Goal: Transaction & Acquisition: Purchase product/service

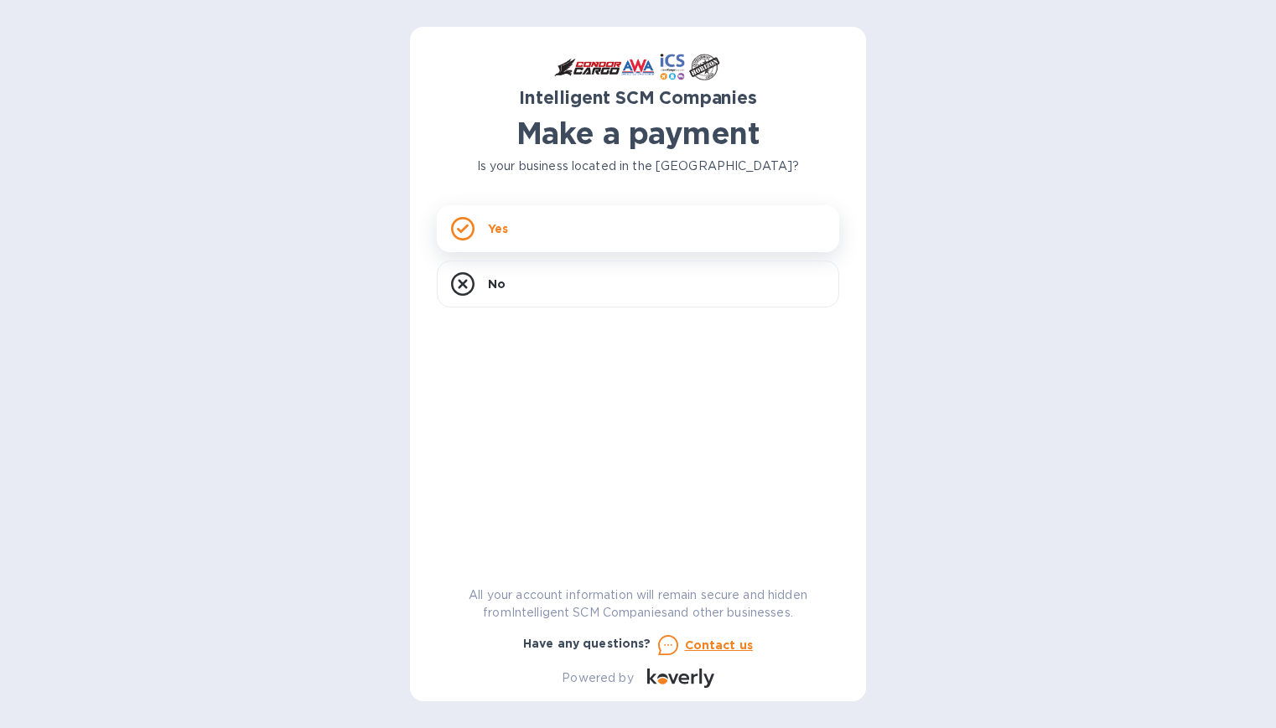
click at [585, 220] on div "Yes" at bounding box center [638, 228] width 402 height 47
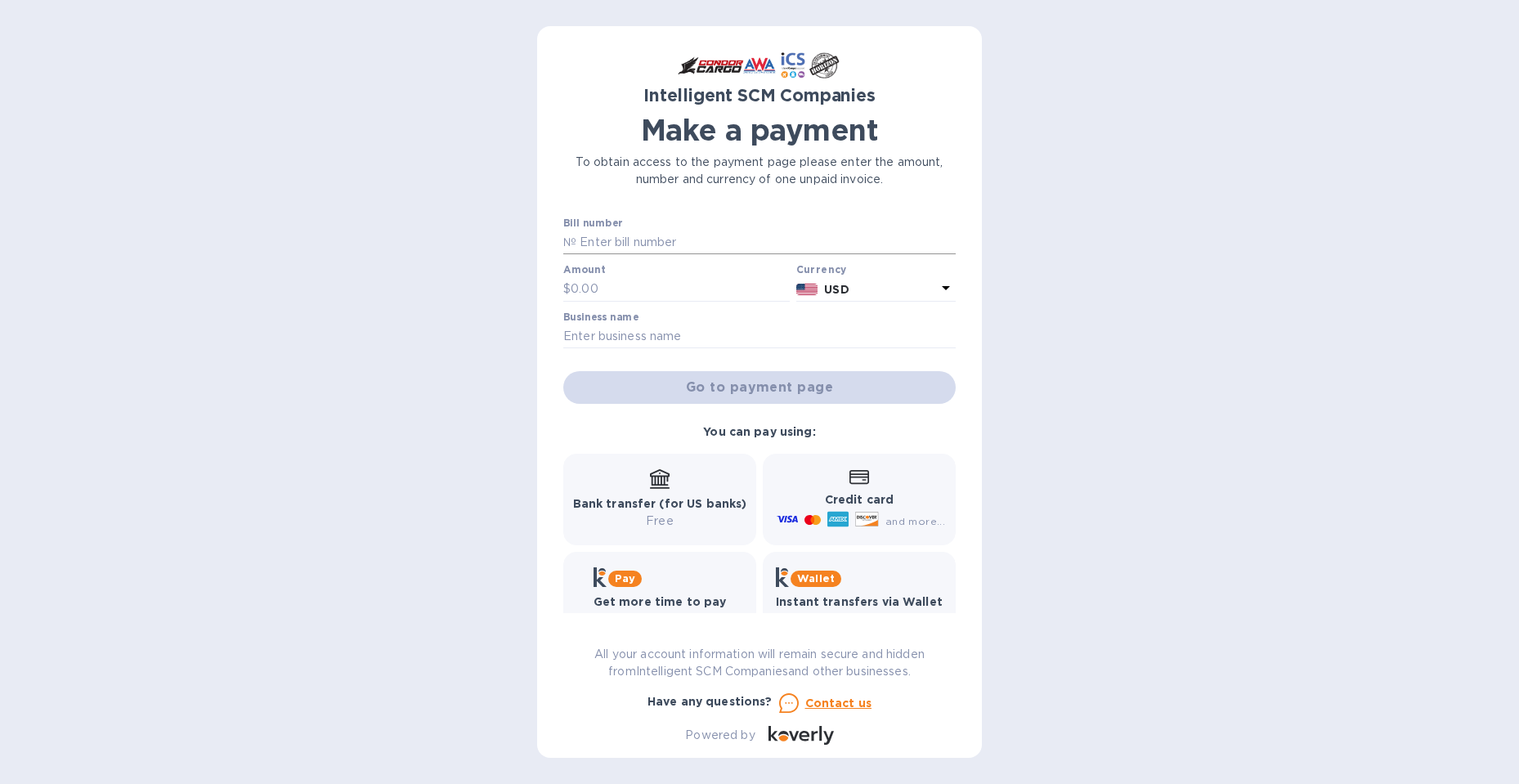
click at [625, 235] on input "text" at bounding box center [766, 242] width 380 height 24
click at [876, 481] on div "Credit card and more..." at bounding box center [859, 499] width 172 height 63
click at [709, 500] on b "Bank transfer (for US banks)" at bounding box center [660, 503] width 175 height 13
click at [684, 245] on input "text" at bounding box center [766, 242] width 380 height 24
drag, startPoint x: 662, startPoint y: 251, endPoint x: 671, endPoint y: 243, distance: 12.0
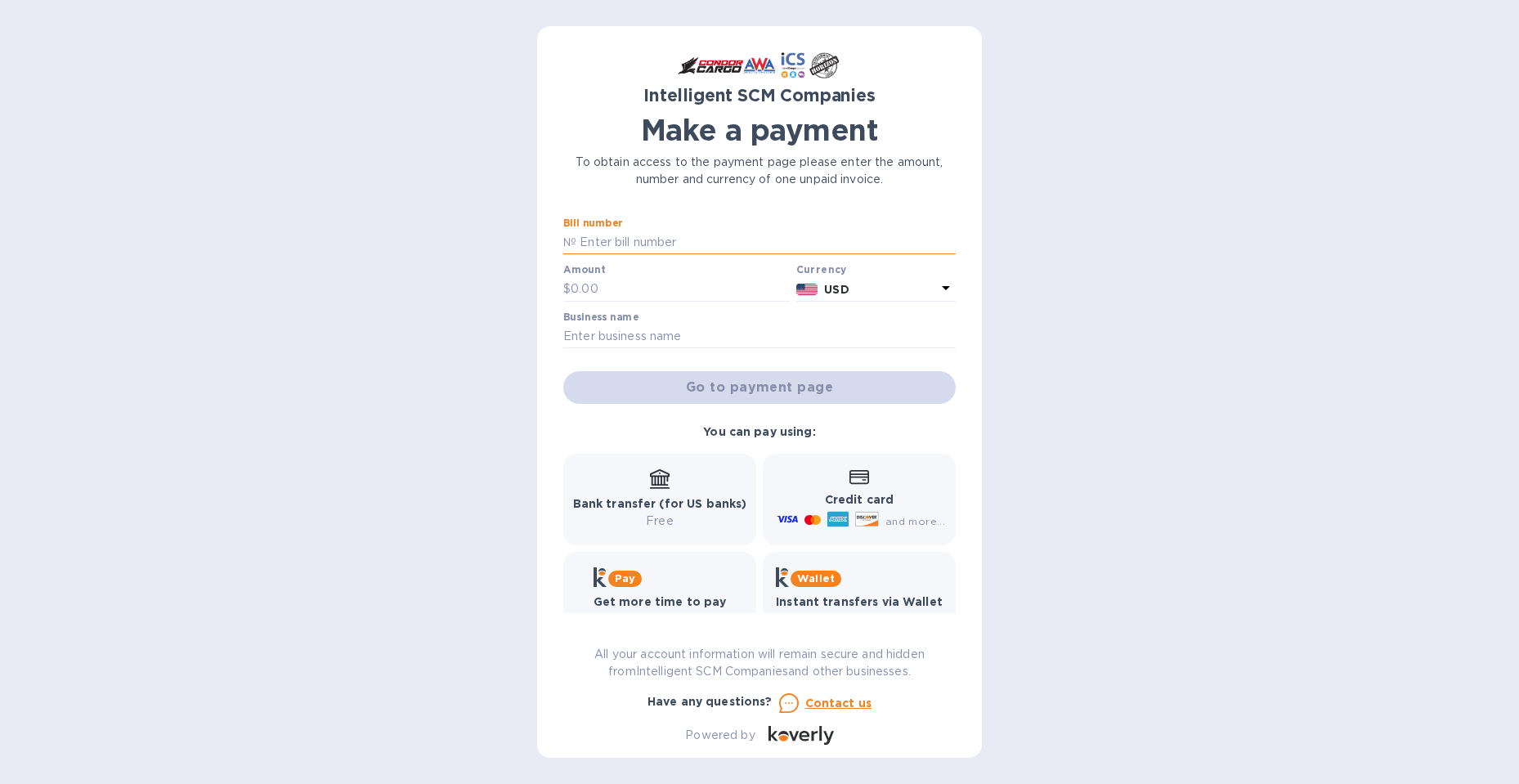
click at [662, 250] on input "text" at bounding box center [766, 242] width 380 height 24
click at [629, 245] on input "text" at bounding box center [766, 242] width 380 height 24
click at [593, 240] on input "text" at bounding box center [766, 242] width 380 height 24
paste input "S00513038"
type input "S00513038"
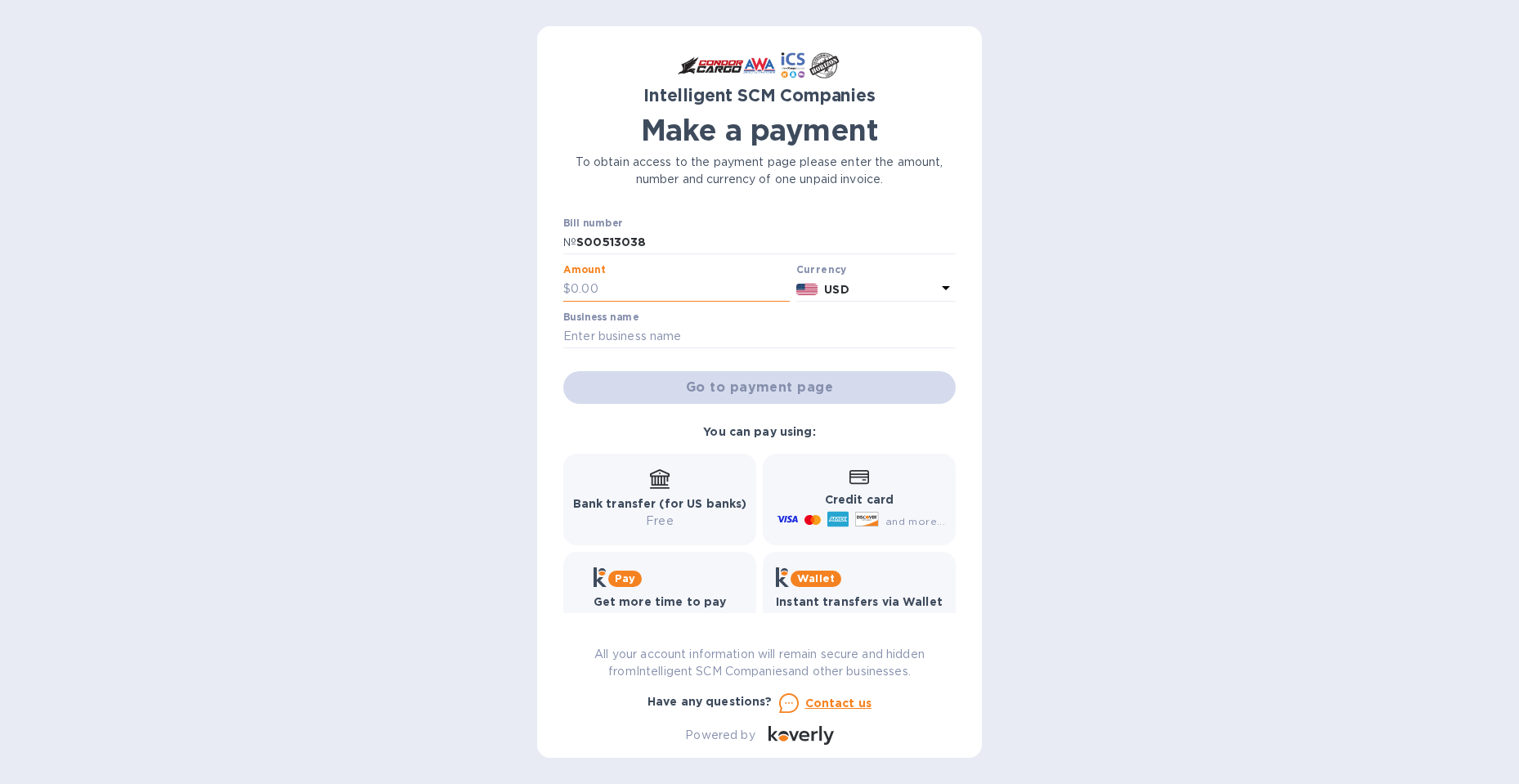
click at [605, 296] on input "text" at bounding box center [680, 289] width 220 height 24
click at [614, 301] on div at bounding box center [676, 302] width 226 height 3
click at [618, 293] on input "text" at bounding box center [680, 289] width 220 height 24
type input "5,450.00"
click at [647, 337] on input "text" at bounding box center [759, 336] width 392 height 24
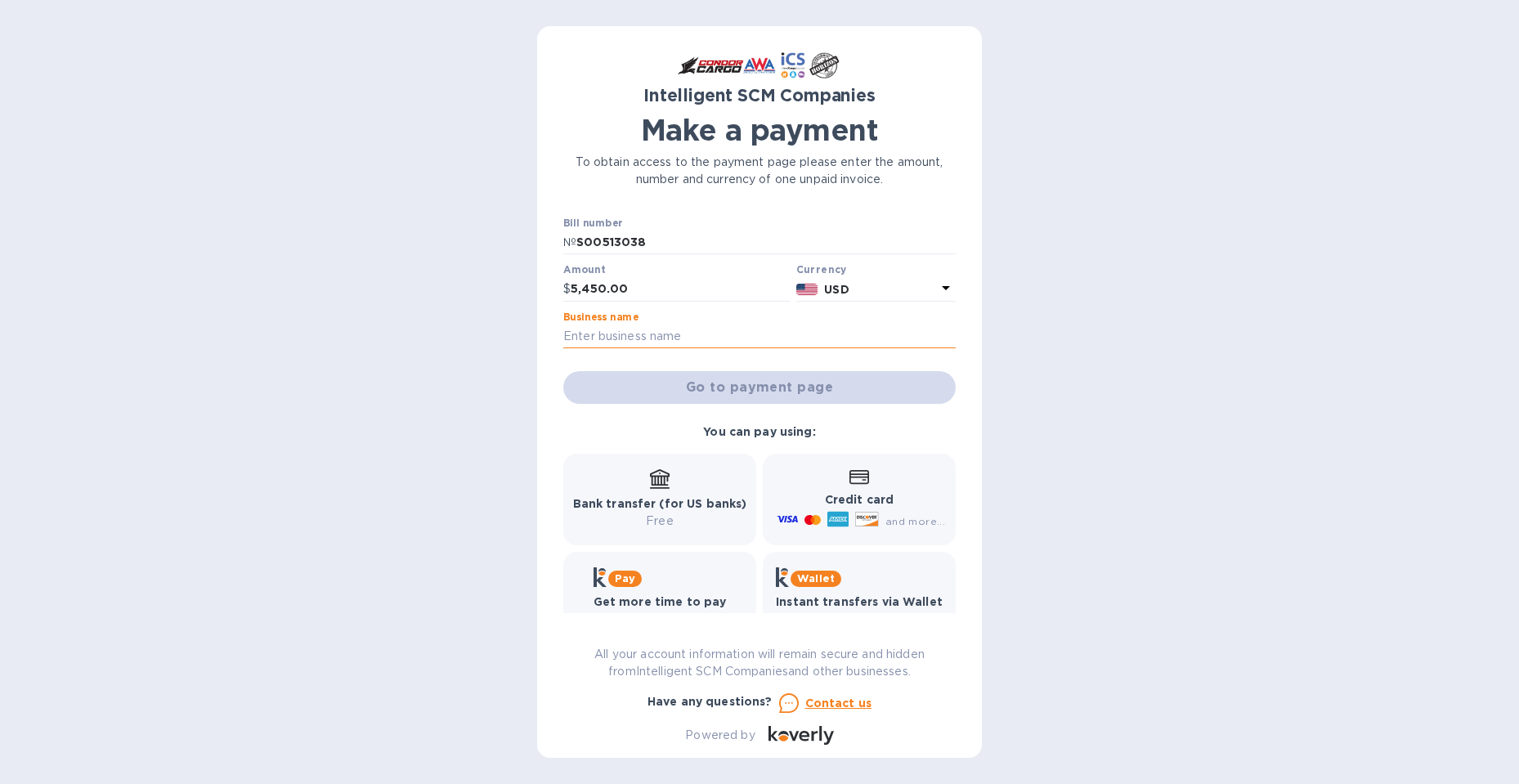
type input "Island Cargo Support"
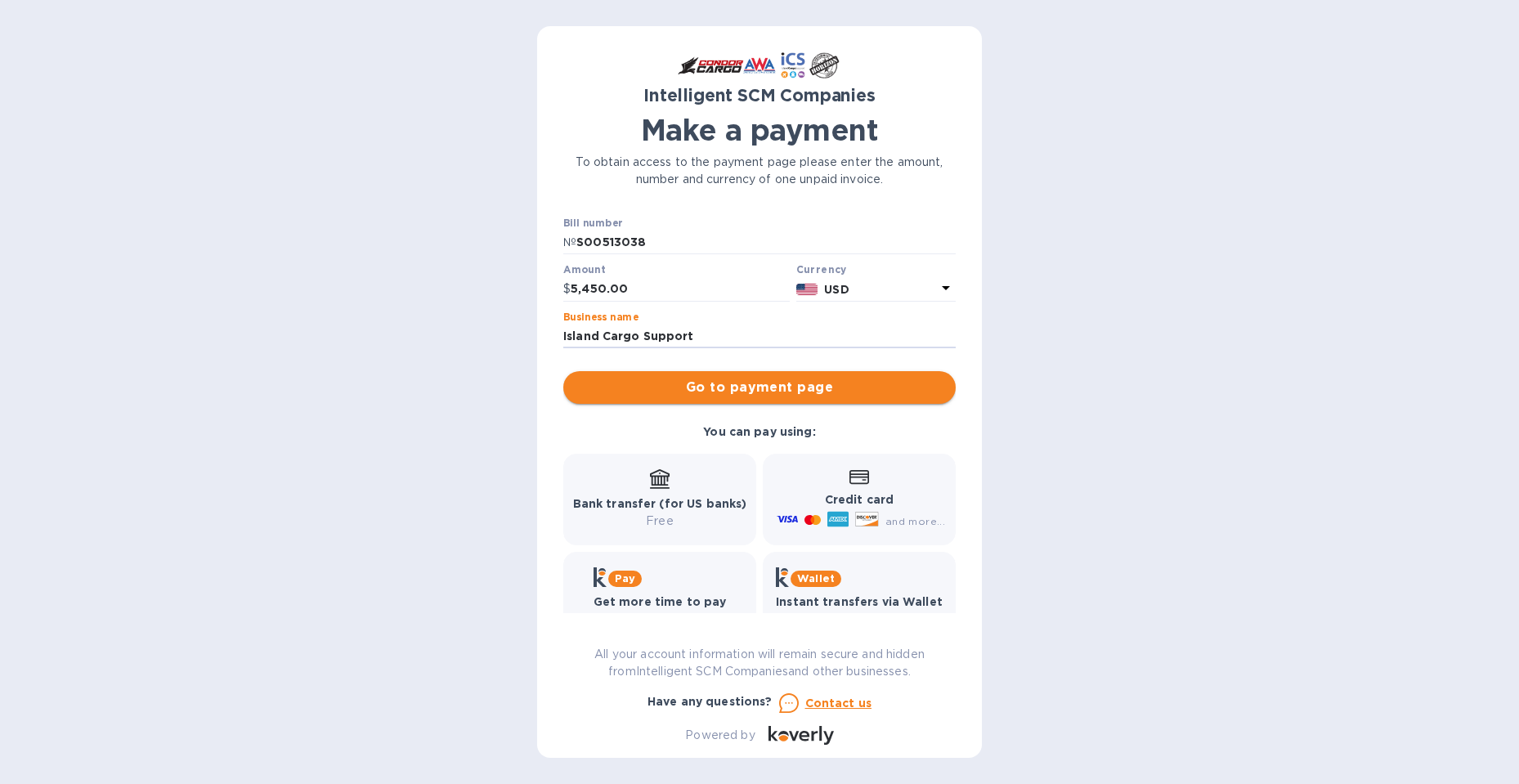
click at [638, 381] on span "Go to payment page" at bounding box center [759, 387] width 366 height 20
